Goal: Transaction & Acquisition: Purchase product/service

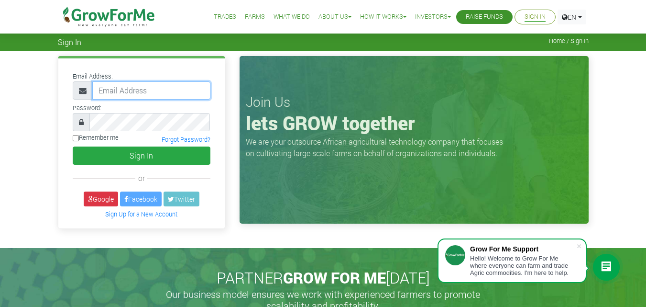
click at [169, 89] on input "email" at bounding box center [151, 90] width 118 height 18
type input "m.ike84@yahoo.com"
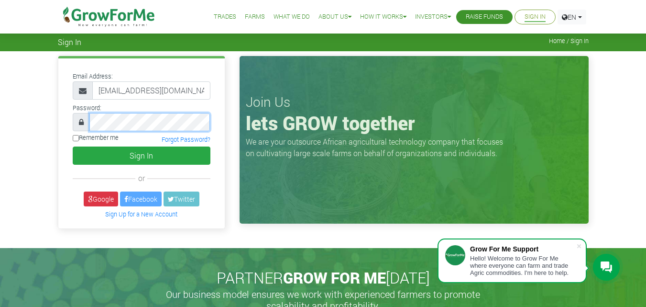
click at [73, 146] on button "Sign In" at bounding box center [142, 155] width 138 height 18
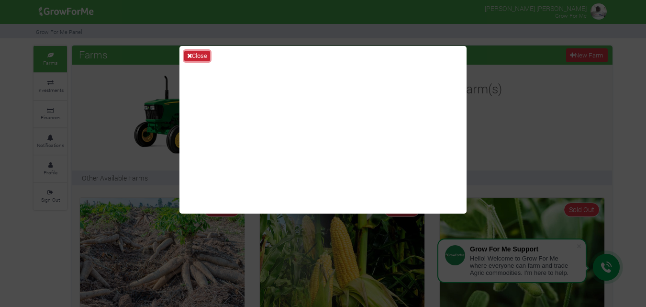
click at [193, 55] on button "Close" at bounding box center [197, 56] width 26 height 11
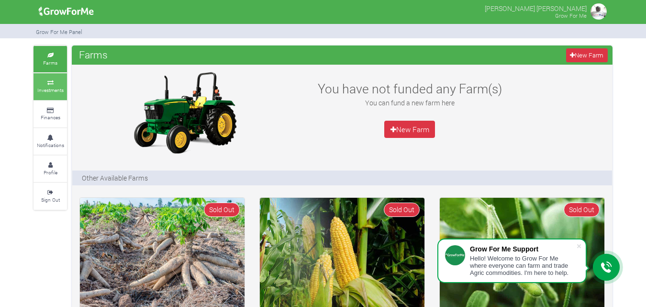
click at [56, 86] on link "Investments" at bounding box center [49, 86] width 33 height 26
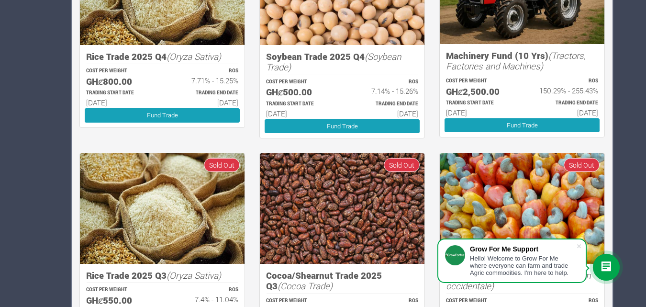
scroll to position [434, 0]
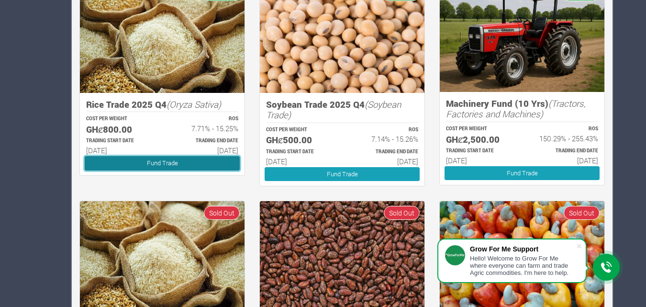
click at [180, 163] on link "Fund Trade" at bounding box center [162, 163] width 155 height 14
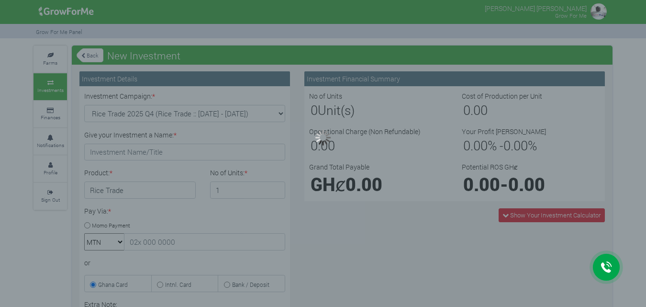
type input "1"
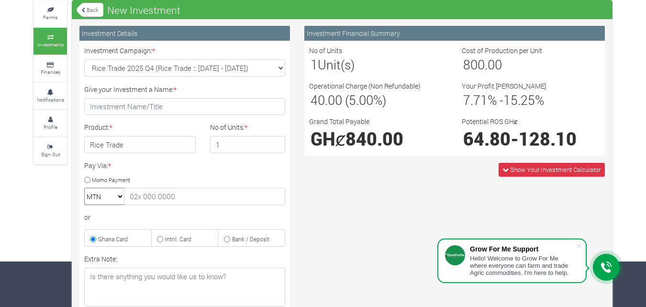
scroll to position [44, 0]
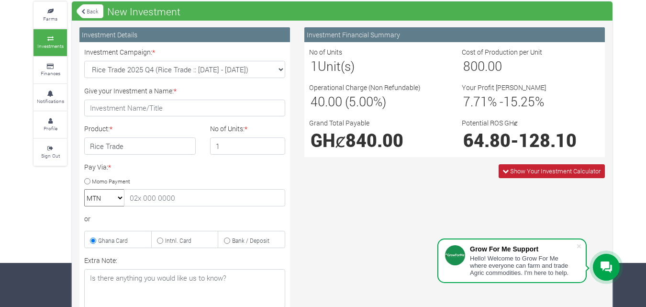
click at [564, 171] on span "Show Your Investment Calculator" at bounding box center [555, 170] width 90 height 9
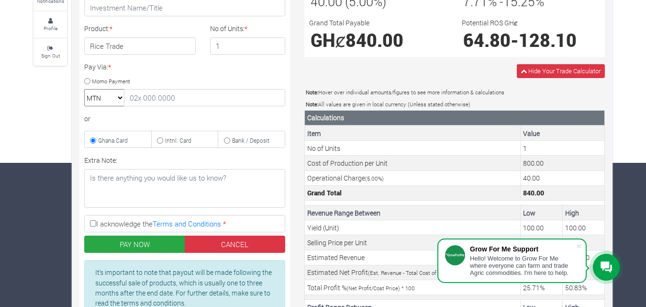
scroll to position [145, 0]
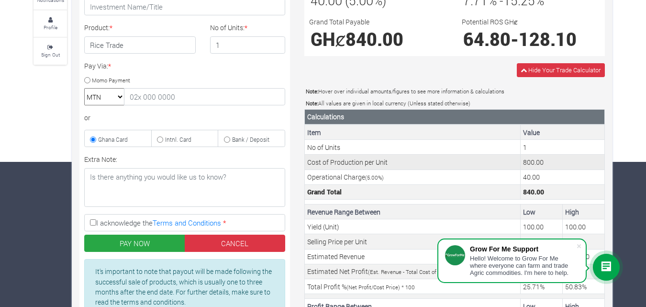
click at [543, 161] on td "800.00" at bounding box center [562, 161] width 84 height 15
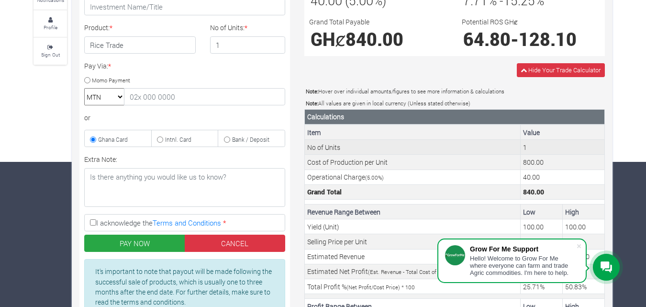
click at [539, 146] on td "1" at bounding box center [562, 147] width 84 height 15
click at [522, 150] on td "1" at bounding box center [562, 147] width 84 height 15
click at [528, 144] on td "1" at bounding box center [562, 147] width 84 height 15
click at [505, 147] on td "No of Units" at bounding box center [413, 147] width 216 height 15
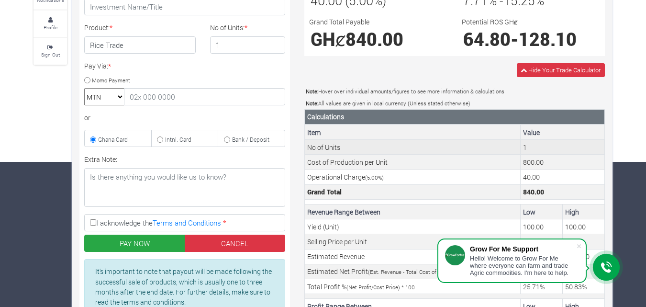
click at [505, 147] on td "No of Units" at bounding box center [413, 147] width 216 height 15
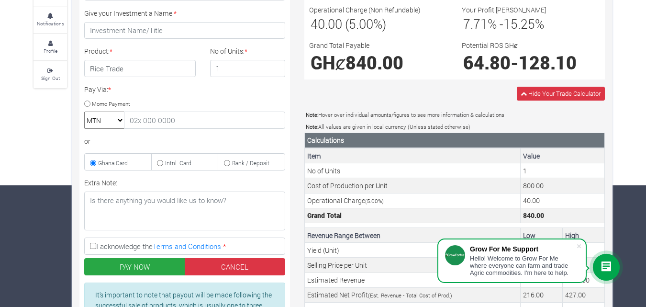
scroll to position [117, 0]
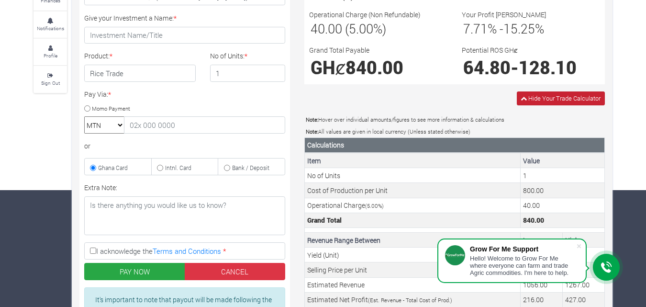
click at [562, 95] on span "Hide Your Trade Calculator" at bounding box center [564, 98] width 72 height 9
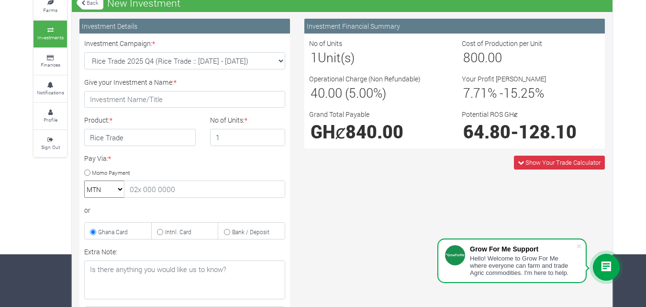
scroll to position [0, 0]
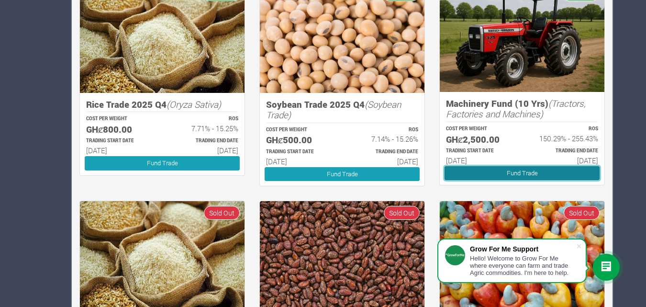
click at [539, 171] on link "Fund Trade" at bounding box center [521, 173] width 155 height 14
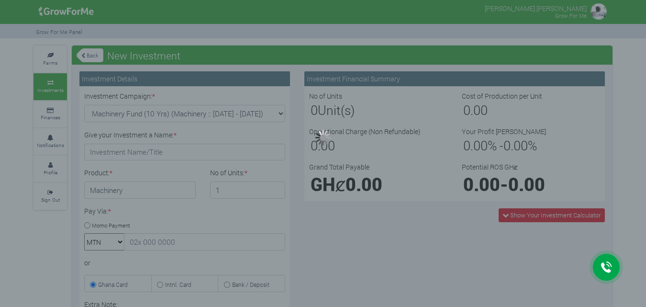
type input "1"
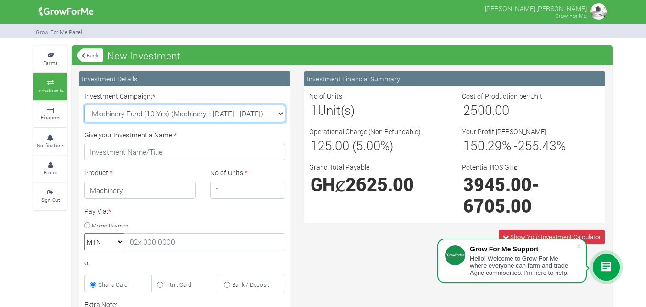
click at [280, 116] on select "Machinery Fund (10 Yrs) (Machinery :: 01st Jun 2025 - 01st Jun 2035) Maize Trad…" at bounding box center [184, 113] width 201 height 17
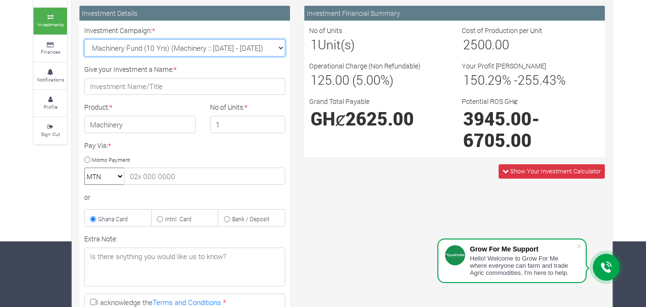
scroll to position [69, 0]
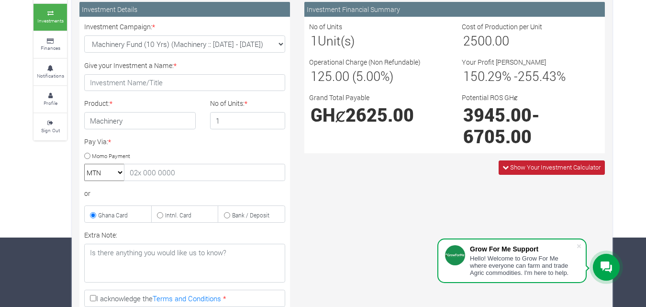
click at [562, 165] on span "Show Your Investment Calculator" at bounding box center [555, 167] width 90 height 9
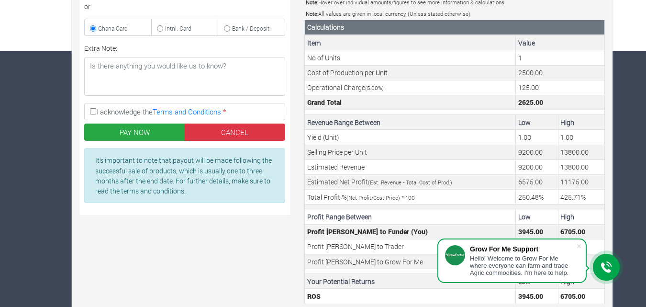
scroll to position [286, 0]
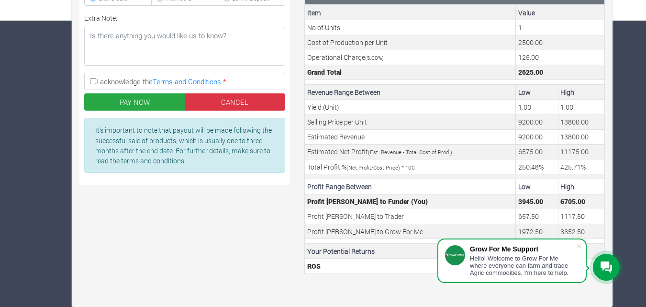
click at [602, 262] on icon at bounding box center [605, 266] width 11 height 11
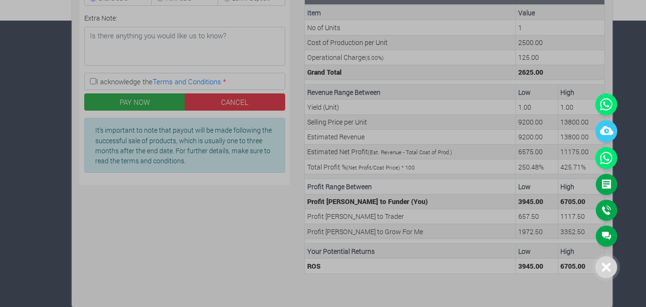
click at [484, 69] on div at bounding box center [323, 153] width 646 height 307
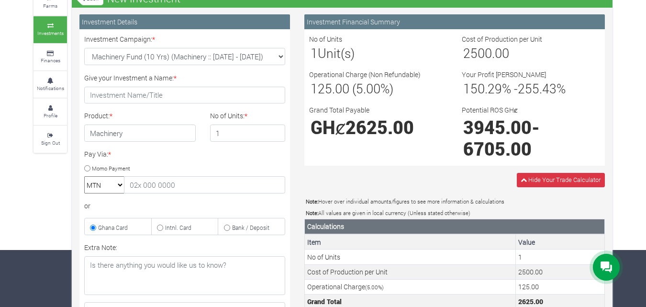
scroll to position [0, 0]
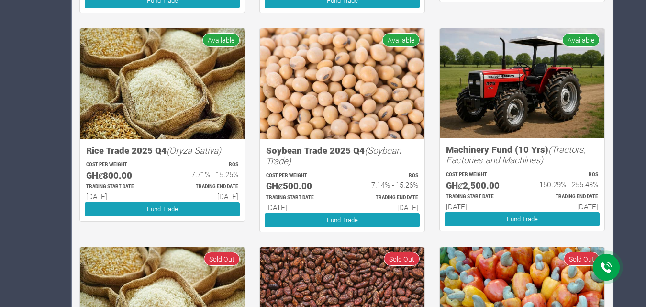
scroll to position [391, 0]
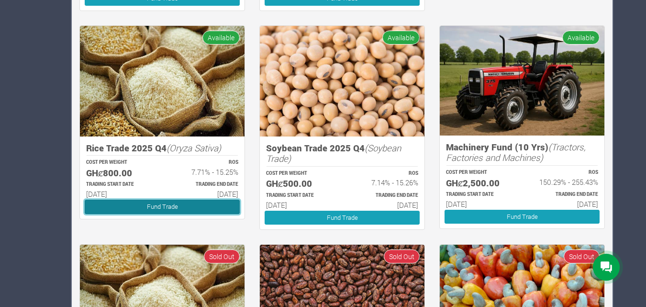
click at [215, 205] on link "Fund Trade" at bounding box center [162, 206] width 155 height 14
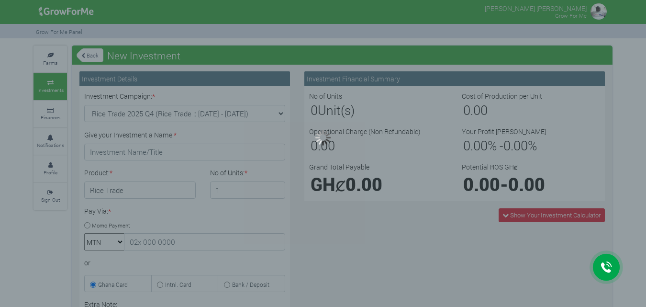
type input "1"
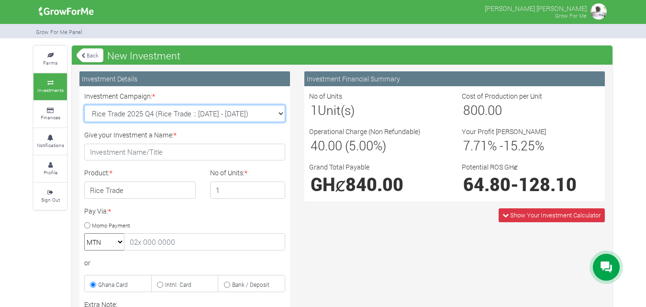
click at [280, 110] on select "Rice Trade 2025 Q4 (Rice Trade :: 01st Oct 2025 - 31st Mar 2026) Maize Trade 20…" at bounding box center [184, 113] width 201 height 17
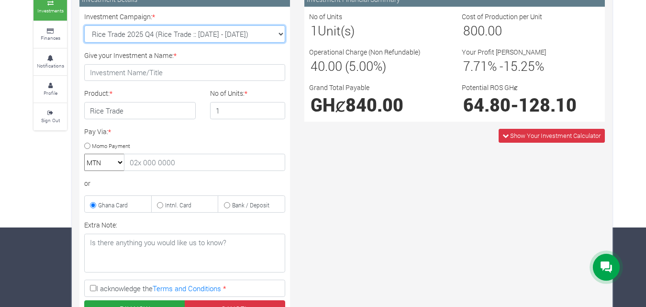
scroll to position [81, 0]
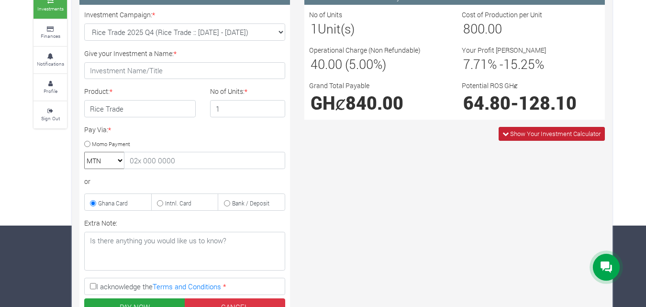
click at [578, 134] on span "Show Your Investment Calculator" at bounding box center [555, 133] width 90 height 9
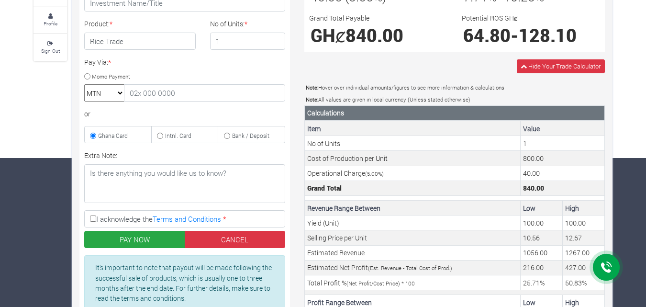
scroll to position [66, 0]
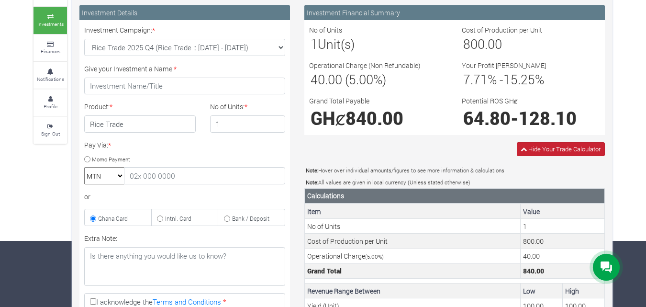
click at [560, 149] on span "Hide Your Trade Calculator" at bounding box center [564, 148] width 72 height 9
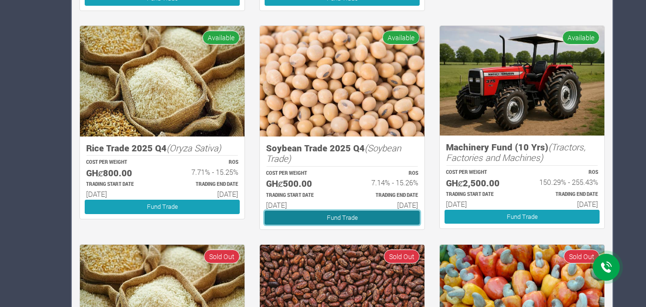
click at [381, 218] on link "Fund Trade" at bounding box center [341, 217] width 155 height 14
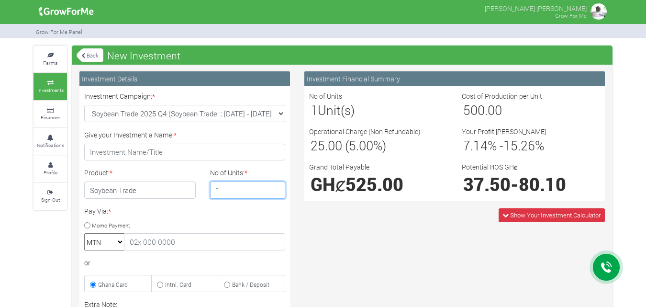
click at [275, 190] on input "1" at bounding box center [248, 189] width 76 height 17
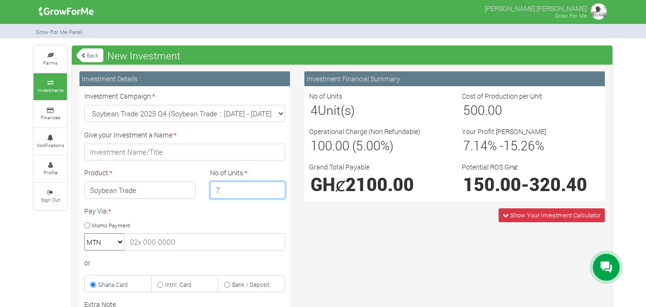
click at [275, 187] on input "7" at bounding box center [248, 189] width 76 height 17
click at [275, 193] on input "6" at bounding box center [248, 189] width 76 height 17
click at [275, 193] on input "5" at bounding box center [248, 189] width 76 height 17
click at [276, 187] on input "6" at bounding box center [248, 189] width 76 height 17
click at [276, 187] on input "7" at bounding box center [248, 189] width 76 height 17
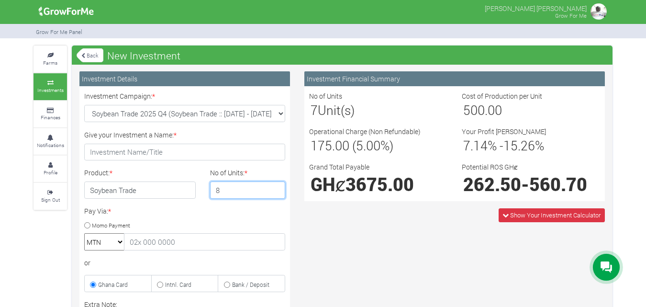
click at [276, 187] on input "8" at bounding box center [248, 189] width 76 height 17
click at [276, 187] on input "9" at bounding box center [248, 189] width 76 height 17
click at [276, 187] on input "10" at bounding box center [248, 189] width 76 height 17
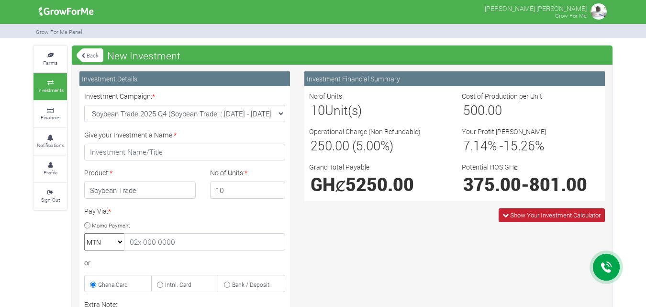
click at [595, 217] on span "Show Your Investment Calculator" at bounding box center [555, 214] width 90 height 9
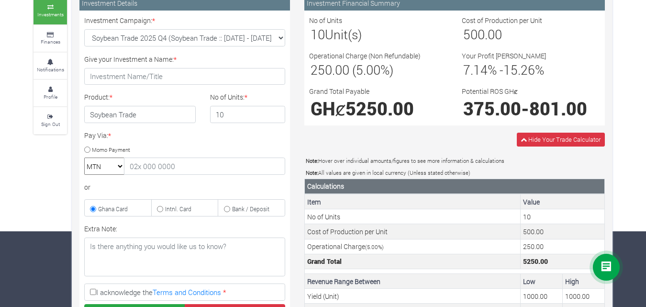
scroll to position [10, 0]
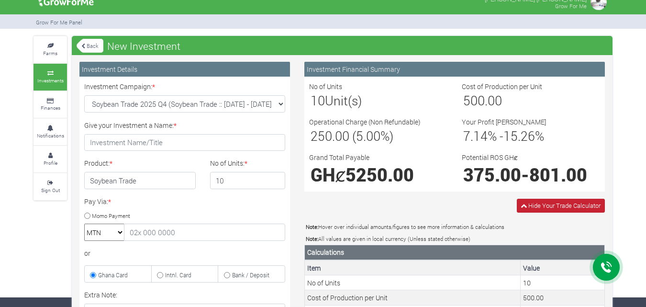
click at [570, 206] on span "Hide Your Trade Calculator" at bounding box center [564, 205] width 72 height 9
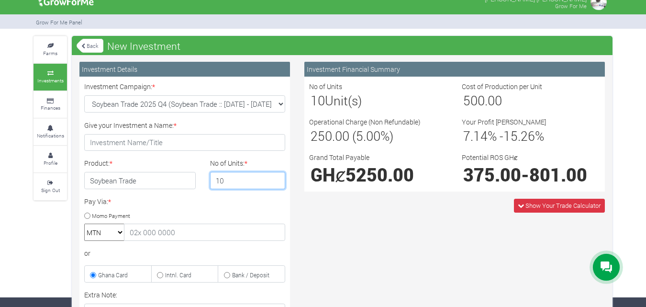
click at [255, 183] on input "10" at bounding box center [248, 180] width 76 height 17
type input "1"
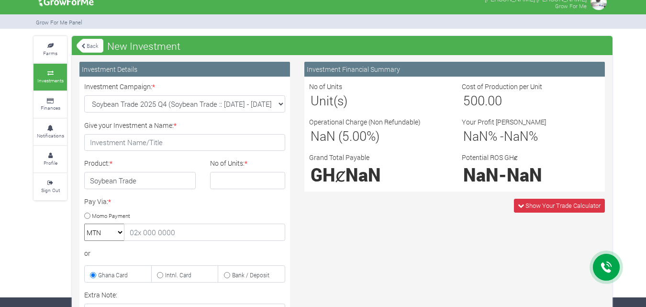
click at [89, 44] on link "Back" at bounding box center [90, 46] width 27 height 16
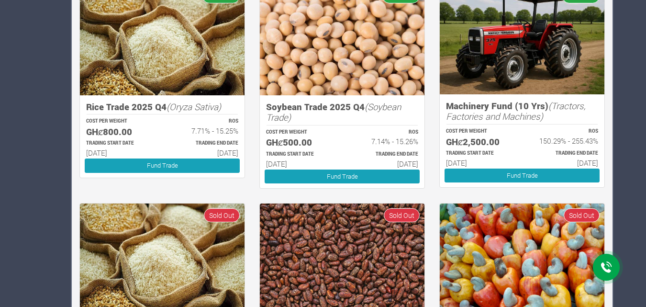
scroll to position [452, 0]
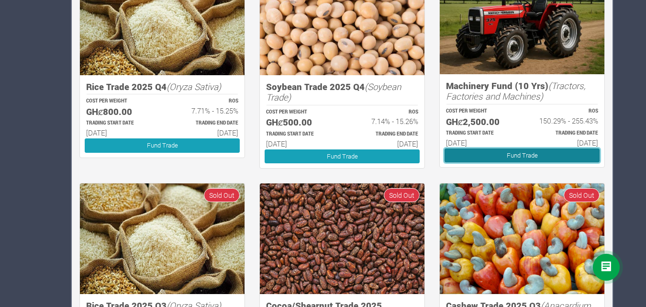
click at [526, 158] on link "Fund Trade" at bounding box center [521, 155] width 155 height 14
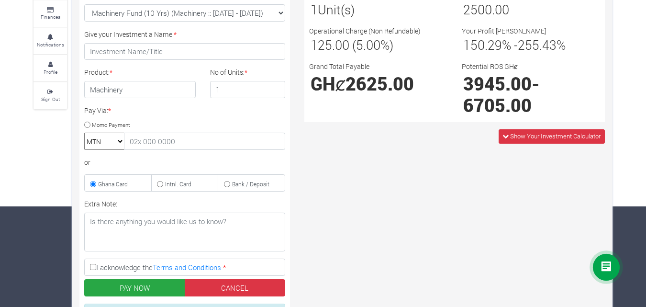
scroll to position [106, 0]
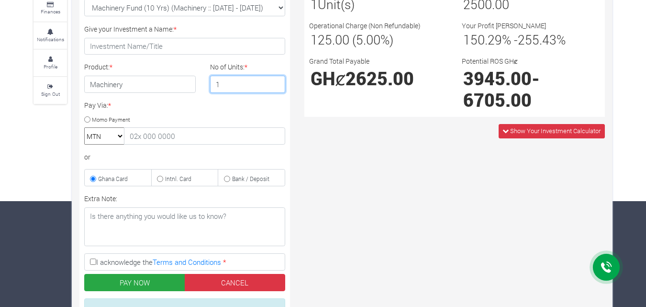
click at [243, 88] on input "1" at bounding box center [248, 84] width 76 height 17
click at [276, 83] on input "2" at bounding box center [248, 84] width 76 height 17
click at [276, 83] on input "3" at bounding box center [248, 84] width 76 height 17
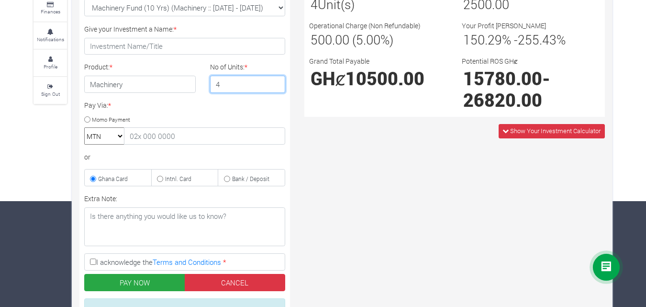
type input "4"
click at [276, 83] on input "4" at bounding box center [248, 84] width 76 height 17
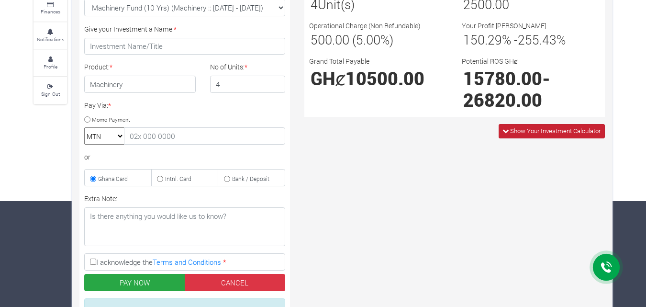
click at [564, 132] on span "Show Your Investment Calculator" at bounding box center [555, 130] width 90 height 9
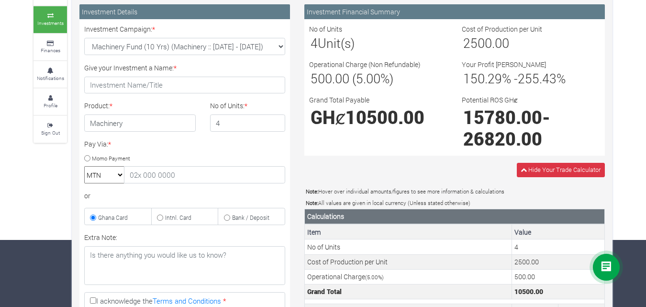
scroll to position [66, 0]
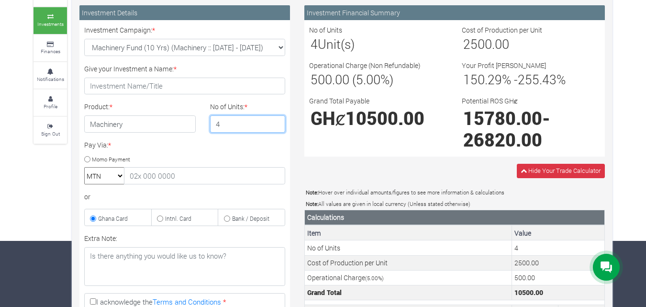
click at [242, 124] on input "4" at bounding box center [248, 123] width 76 height 17
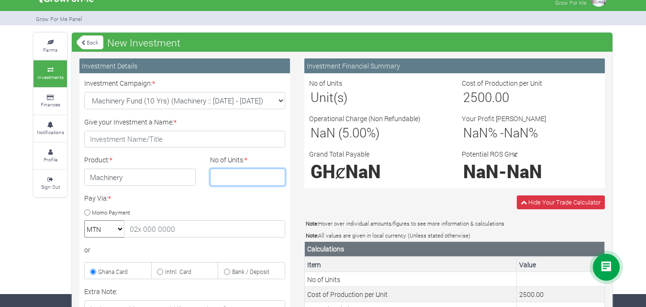
scroll to position [0, 0]
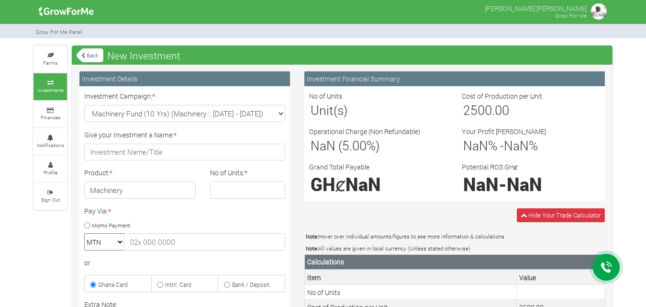
click at [91, 53] on link "Back" at bounding box center [90, 55] width 27 height 16
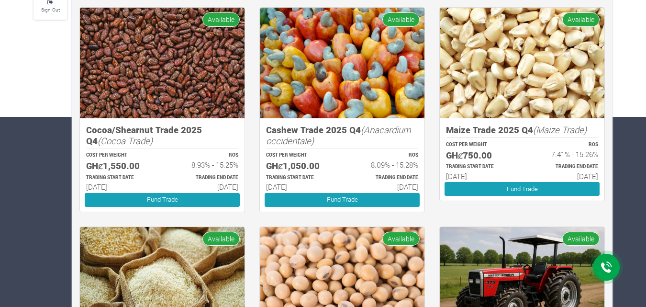
scroll to position [190, 0]
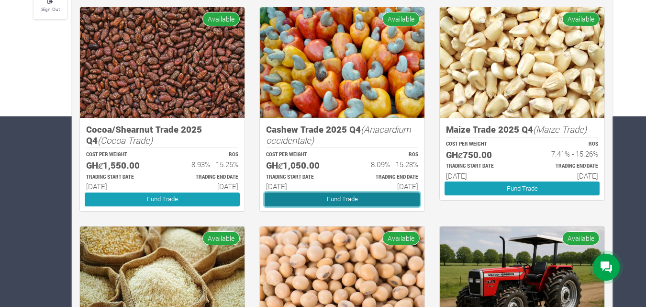
click at [375, 202] on link "Fund Trade" at bounding box center [341, 199] width 155 height 14
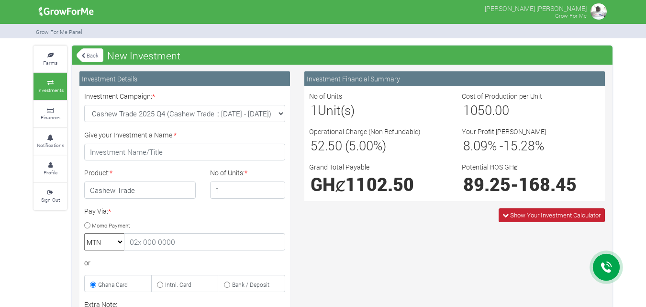
click at [593, 211] on span "Show Your Investment Calculator" at bounding box center [555, 214] width 90 height 9
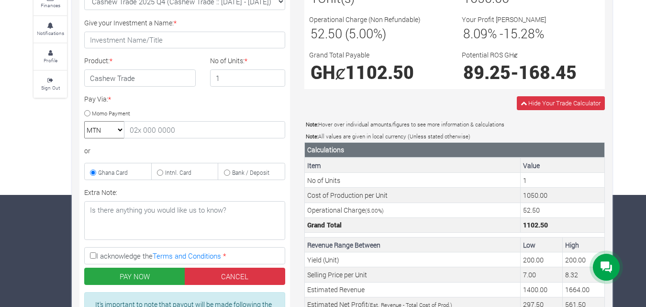
scroll to position [110, 0]
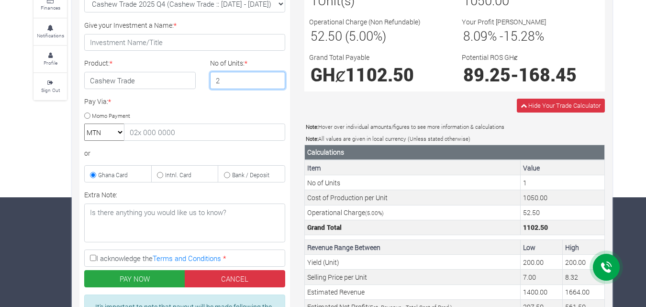
click at [274, 78] on input "2" at bounding box center [248, 80] width 76 height 17
click at [275, 76] on input "3" at bounding box center [248, 80] width 76 height 17
click at [275, 76] on input "4" at bounding box center [248, 80] width 76 height 17
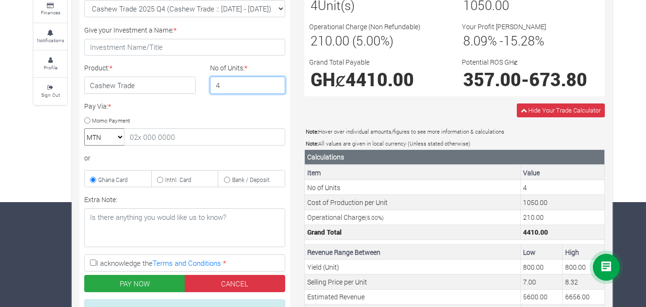
scroll to position [82, 0]
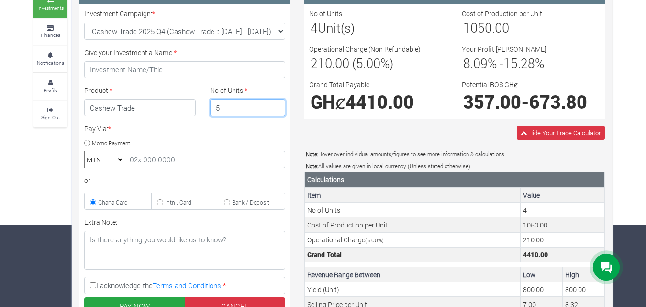
type input "5"
click at [275, 103] on input "5" at bounding box center [248, 107] width 76 height 17
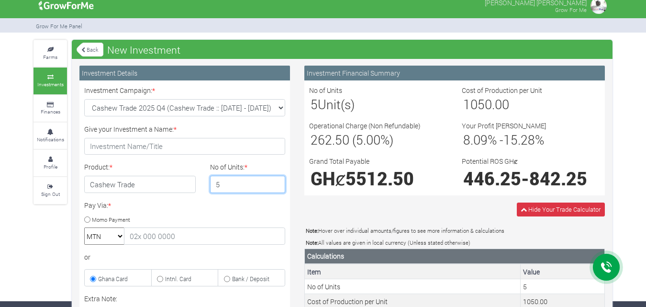
scroll to position [0, 0]
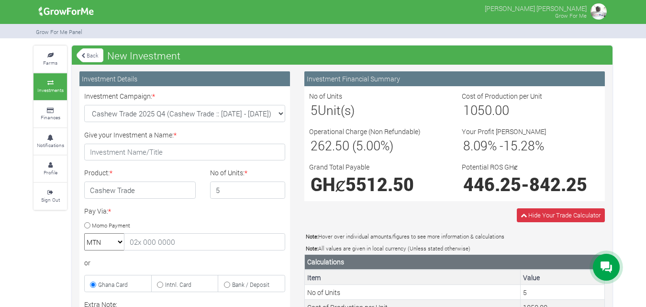
drag, startPoint x: 583, startPoint y: 85, endPoint x: 315, endPoint y: 82, distance: 268.3
click at [315, 82] on div "Investment Financial Summary" at bounding box center [454, 78] width 300 height 15
click at [88, 55] on link "Back" at bounding box center [90, 55] width 27 height 16
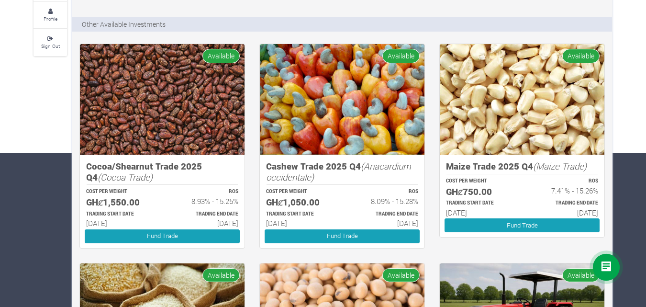
scroll to position [189, 0]
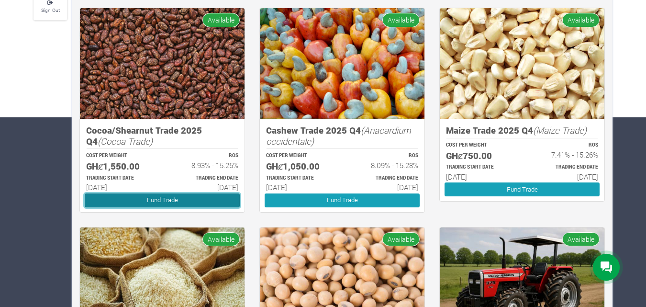
click at [205, 200] on link "Fund Trade" at bounding box center [162, 200] width 155 height 14
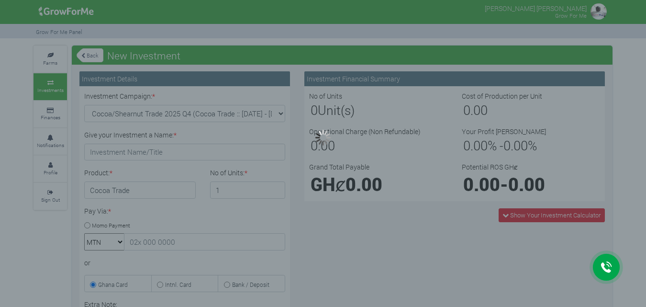
type input "1"
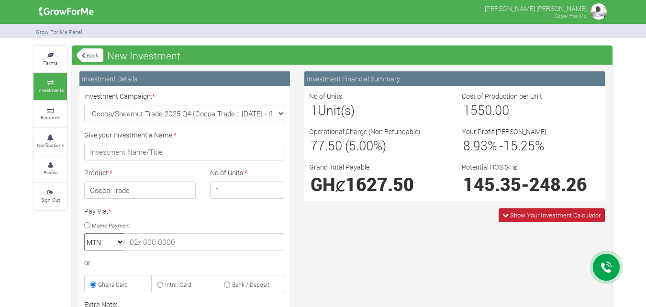
click at [584, 214] on span "Show Your Investment Calculator" at bounding box center [555, 214] width 90 height 9
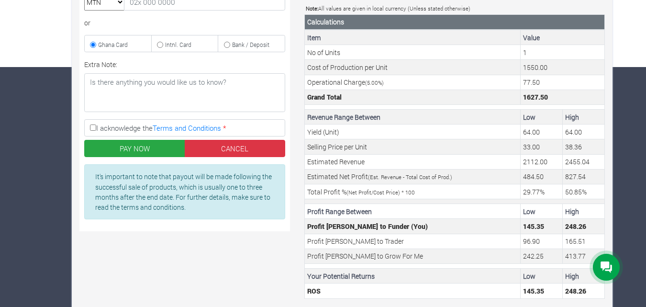
scroll to position [264, 0]
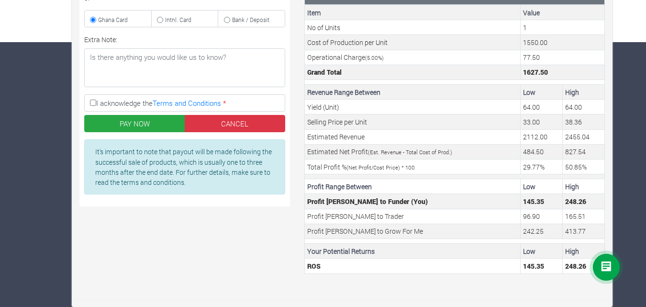
click at [636, 294] on div "Farms Investments Finances Notifications Profile Sign Out Back New Investment" at bounding box center [323, 44] width 646 height 526
